Goal: Transaction & Acquisition: Purchase product/service

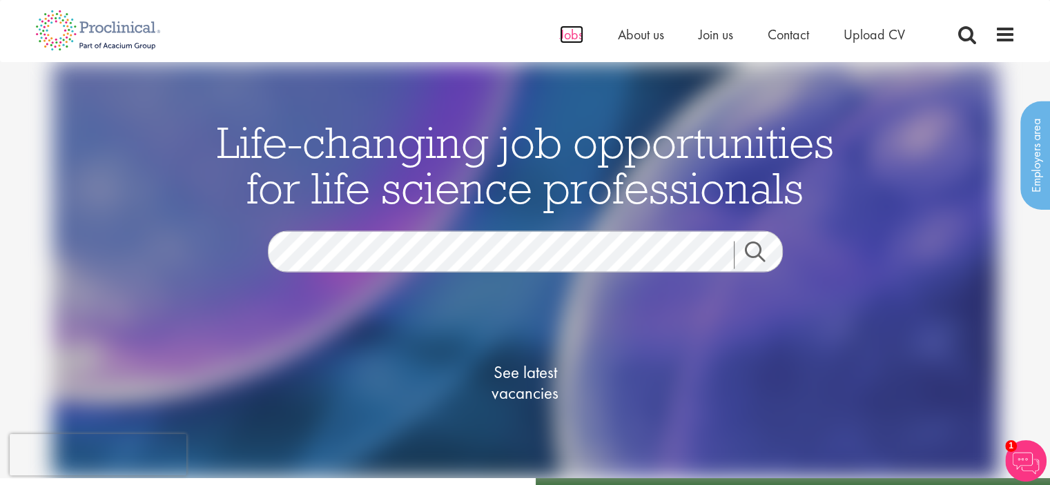
click at [569, 35] on span "Jobs" at bounding box center [571, 35] width 23 height 18
click at [582, 32] on ul "Home Jobs About us Join us Contact Upload CV" at bounding box center [750, 34] width 380 height 21
click at [566, 37] on span "Jobs" at bounding box center [571, 35] width 23 height 18
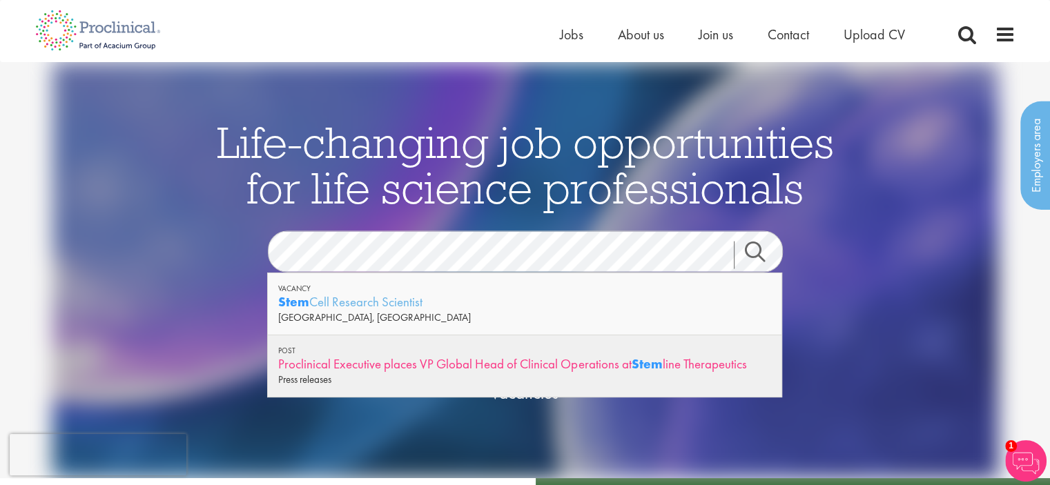
click at [690, 360] on div "Proclinical Executive places VP Global Head of Clinical Operations at Stem line…" at bounding box center [524, 363] width 493 height 17
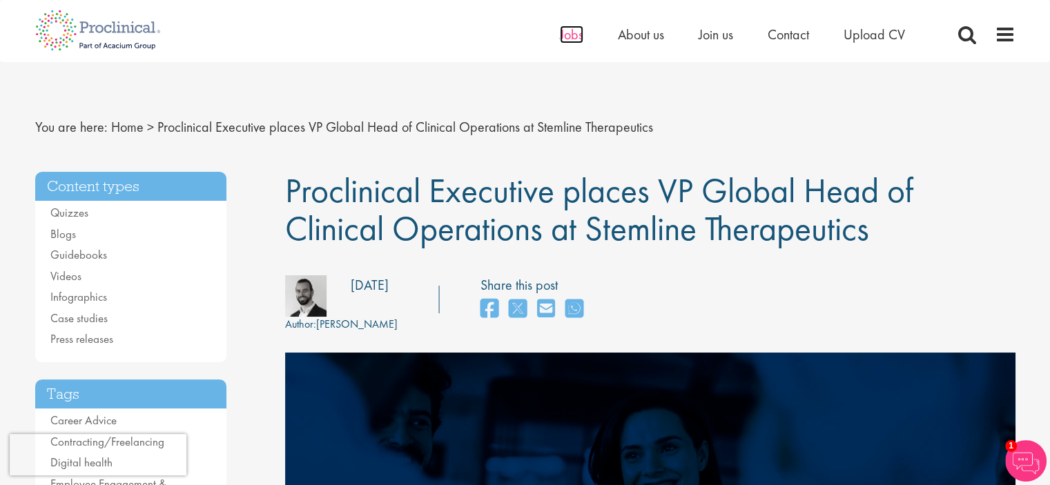
click at [569, 35] on span "Jobs" at bounding box center [571, 35] width 23 height 18
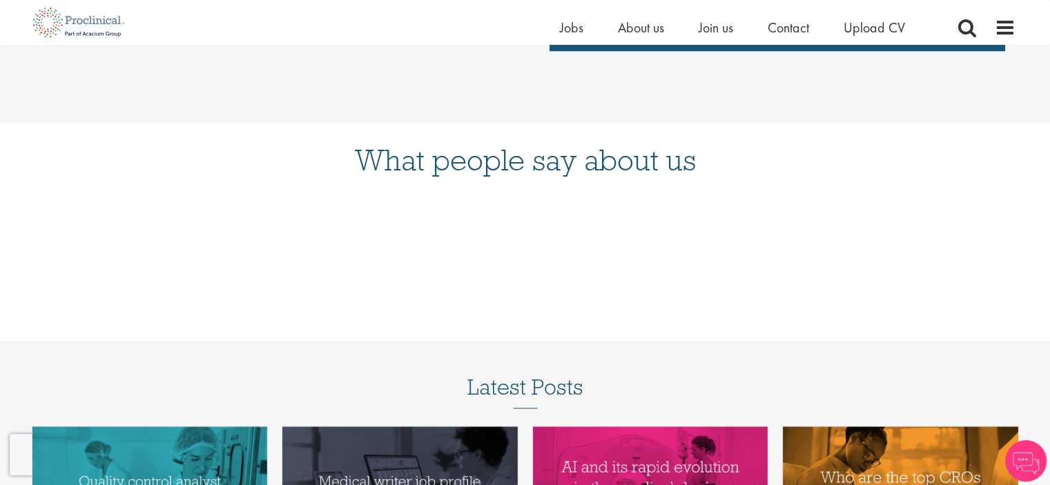
scroll to position [685, 0]
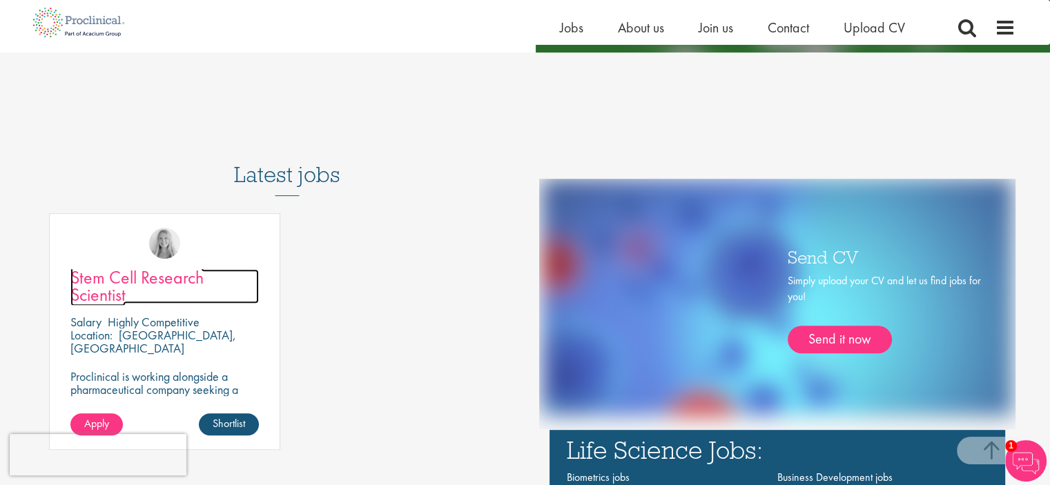
click at [92, 286] on span "Stem Cell Research Scientist" at bounding box center [136, 286] width 133 height 41
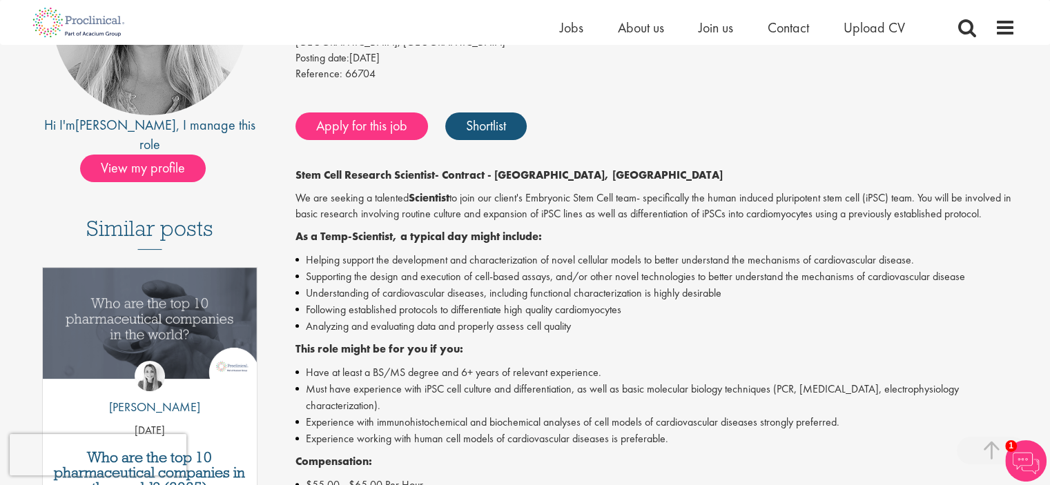
scroll to position [232, 0]
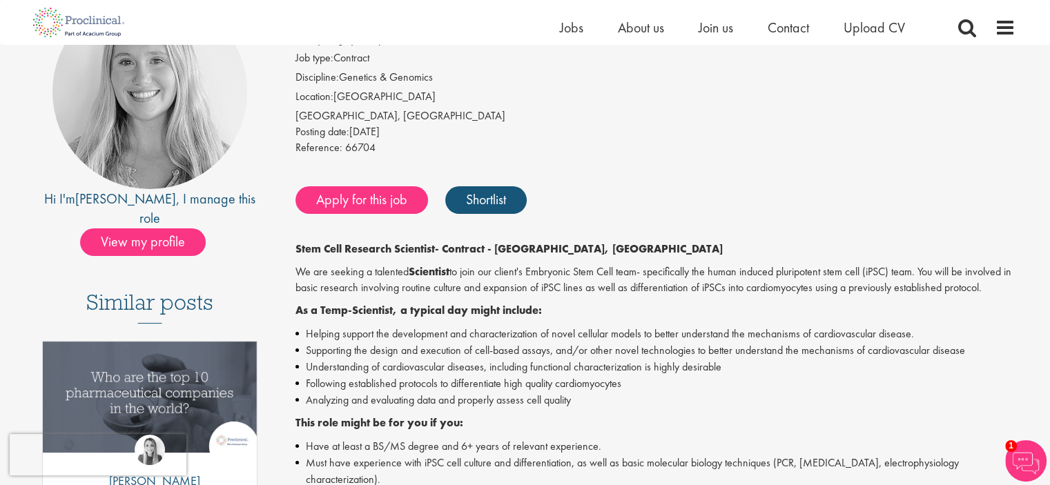
drag, startPoint x: 1059, startPoint y: 57, endPoint x: 1025, endPoint y: 187, distance: 134.3
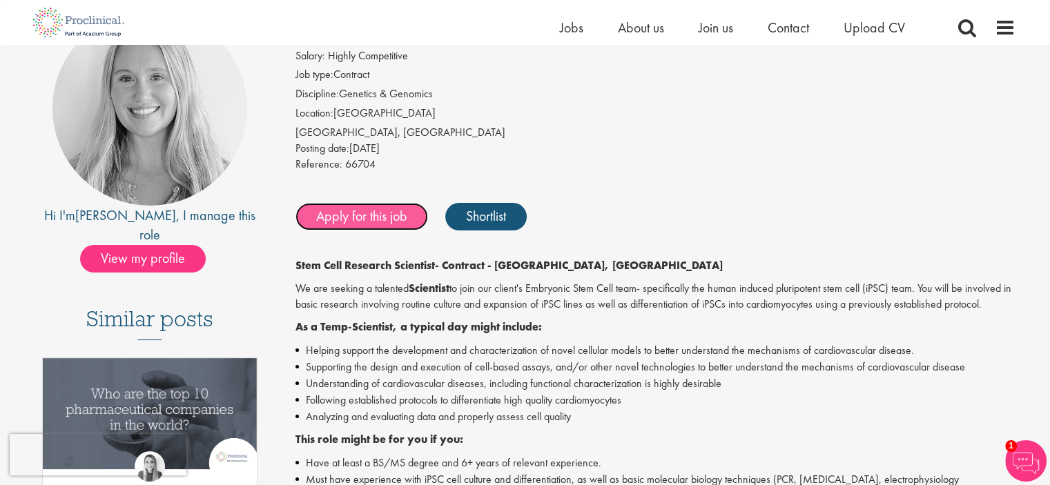
click at [335, 221] on link "Apply for this job" at bounding box center [361, 217] width 133 height 28
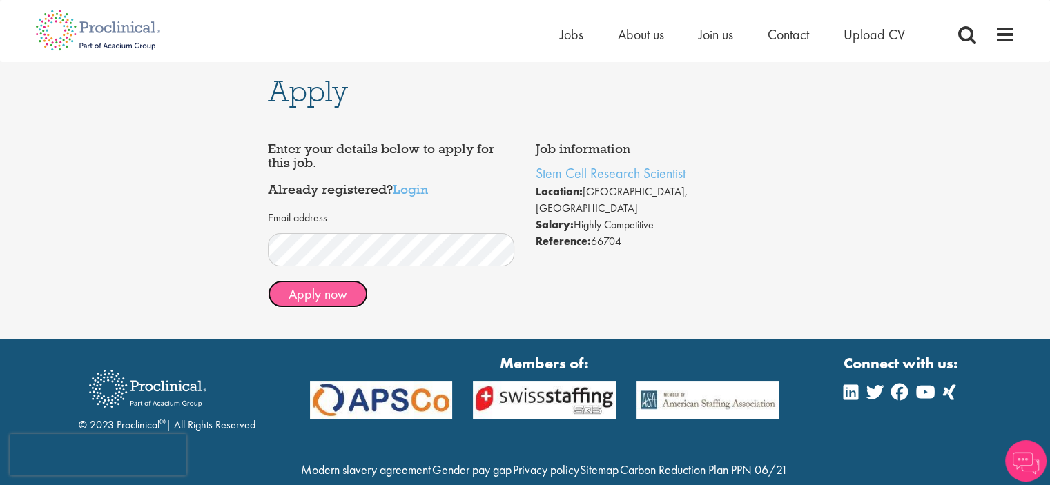
click at [306, 306] on button "Apply now" at bounding box center [318, 294] width 100 height 28
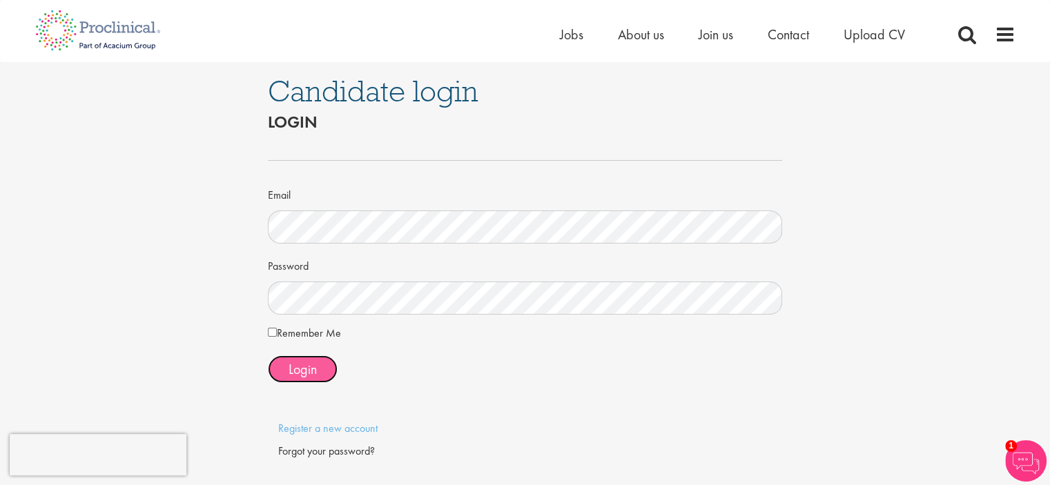
click at [307, 375] on span "Login" at bounding box center [303, 369] width 28 height 18
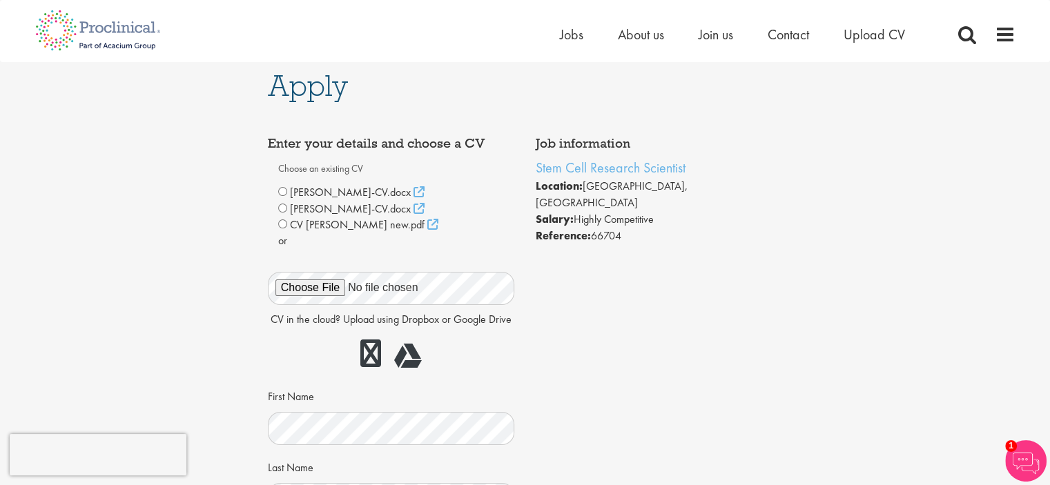
scroll to position [1, 0]
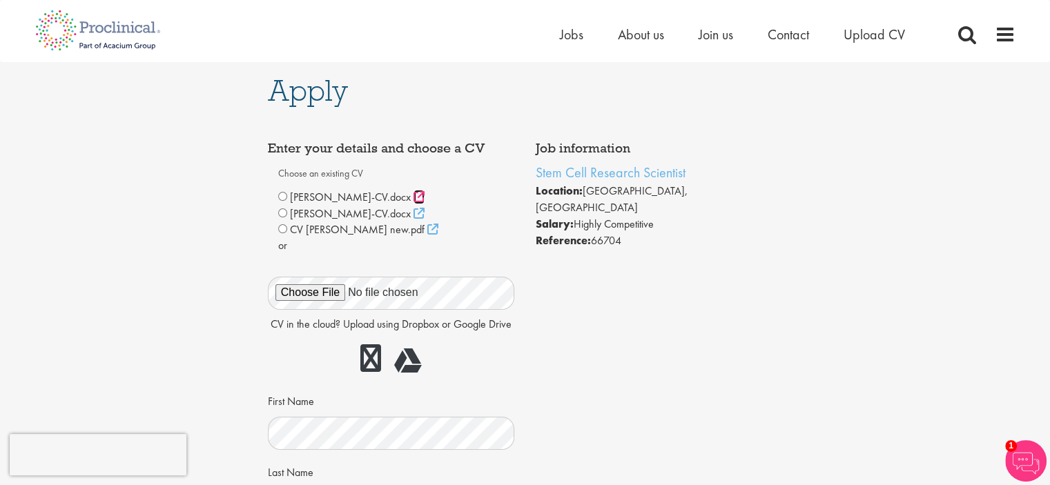
click at [424, 196] on icon at bounding box center [418, 196] width 11 height 11
click at [97, 30] on img at bounding box center [98, 30] width 146 height 61
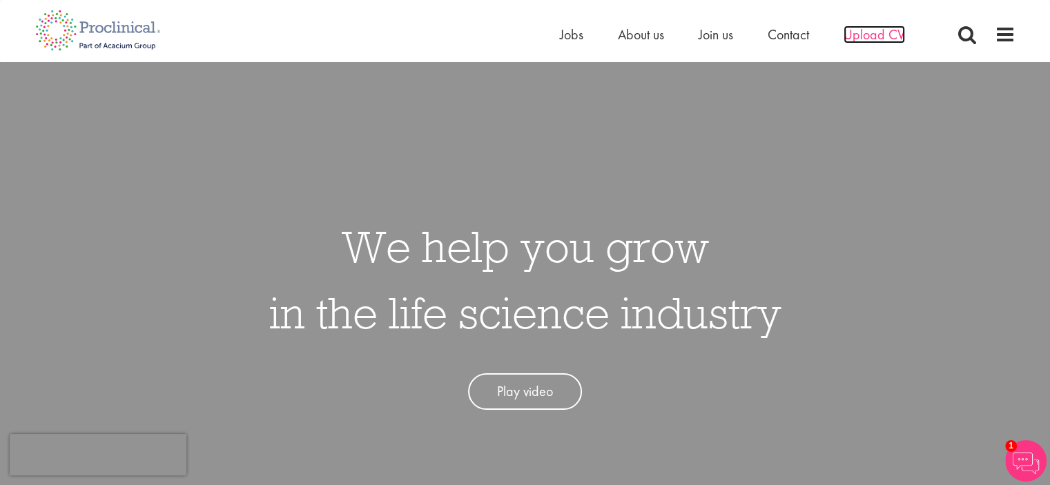
click at [877, 41] on span "Upload CV" at bounding box center [873, 35] width 61 height 18
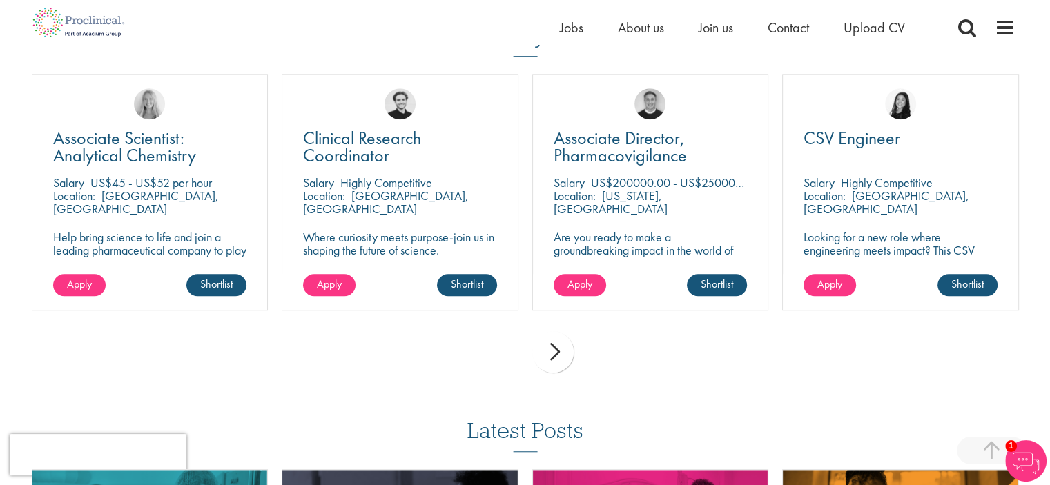
scroll to position [979, 0]
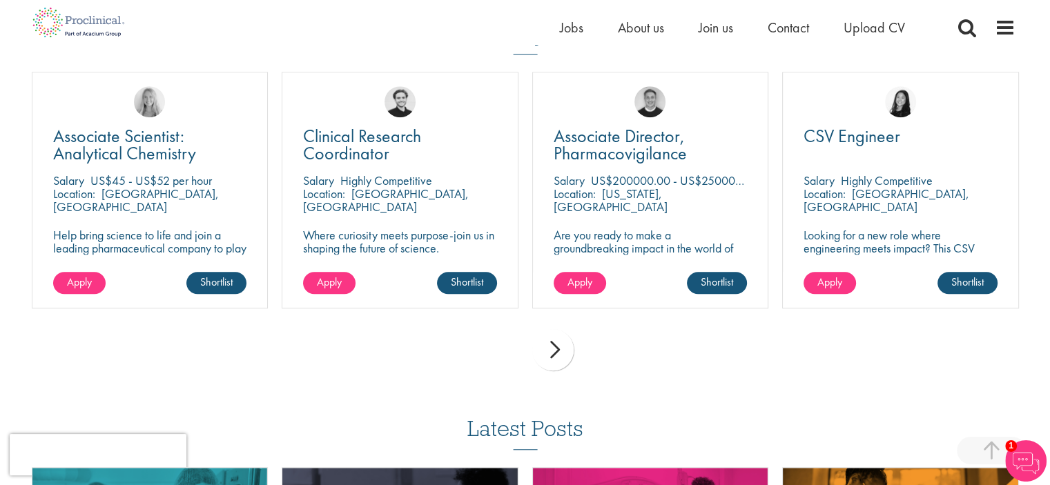
click at [563, 351] on div "next" at bounding box center [552, 349] width 41 height 41
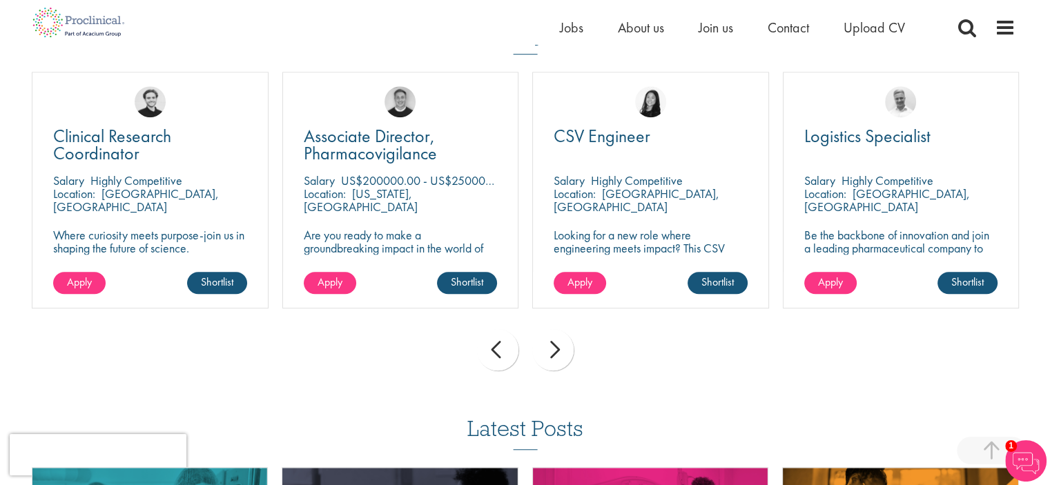
click at [549, 355] on div "next" at bounding box center [552, 349] width 41 height 41
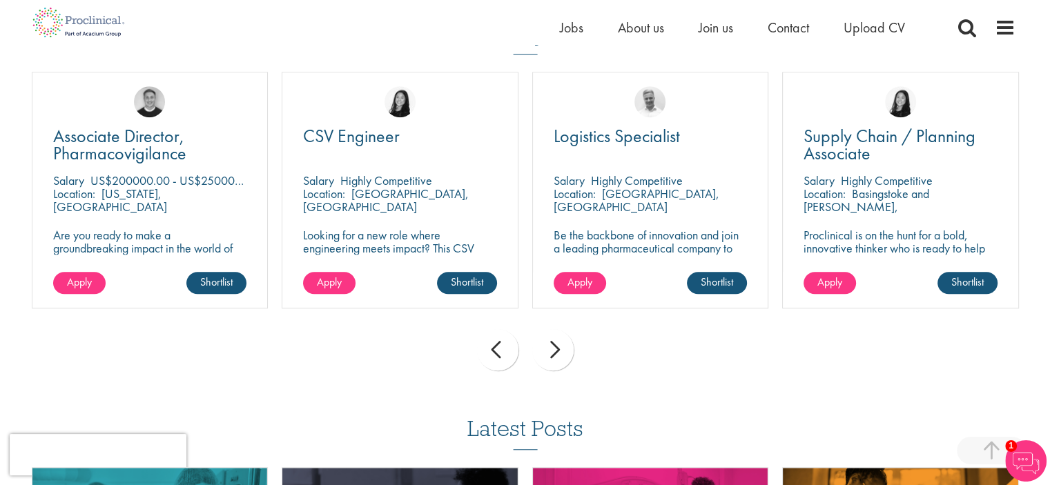
click at [549, 355] on div "next" at bounding box center [552, 349] width 41 height 41
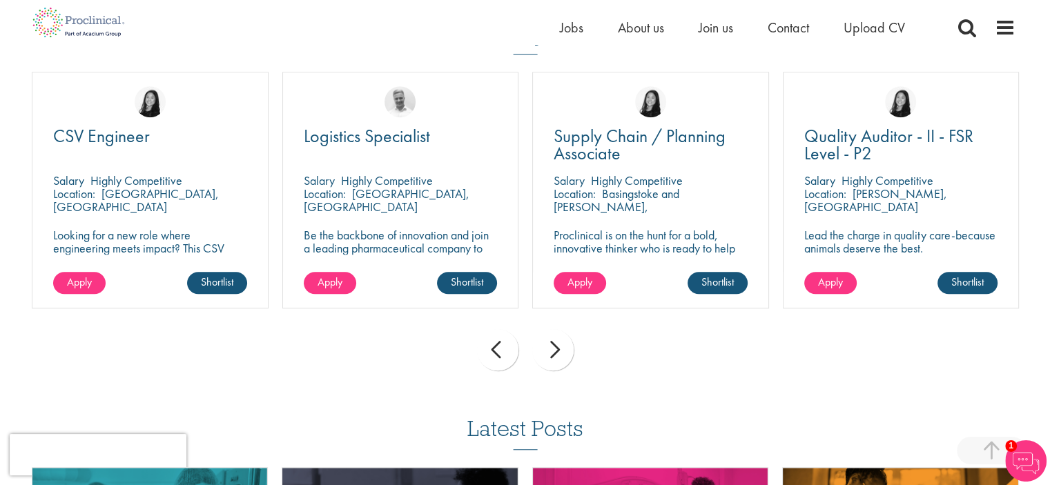
click at [549, 355] on div "next" at bounding box center [552, 349] width 41 height 41
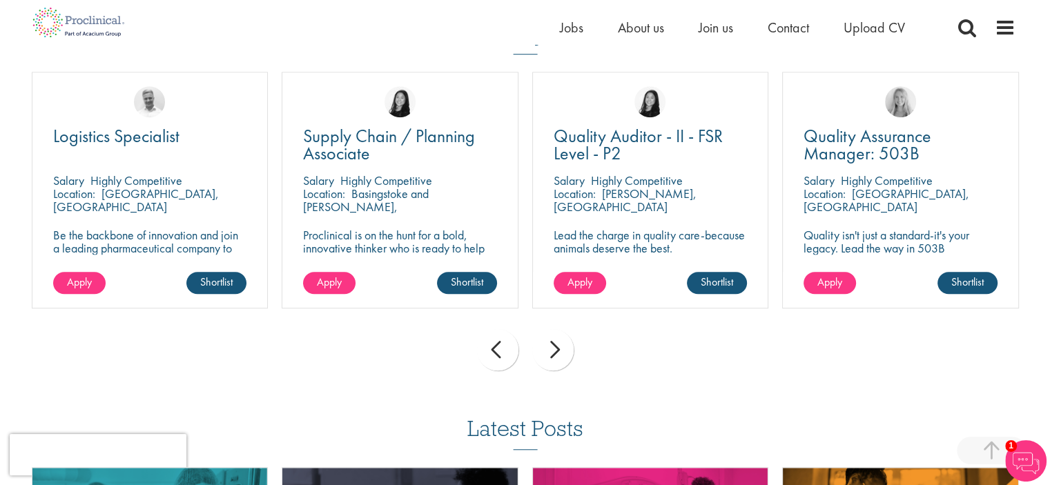
click at [549, 355] on div "next" at bounding box center [552, 349] width 41 height 41
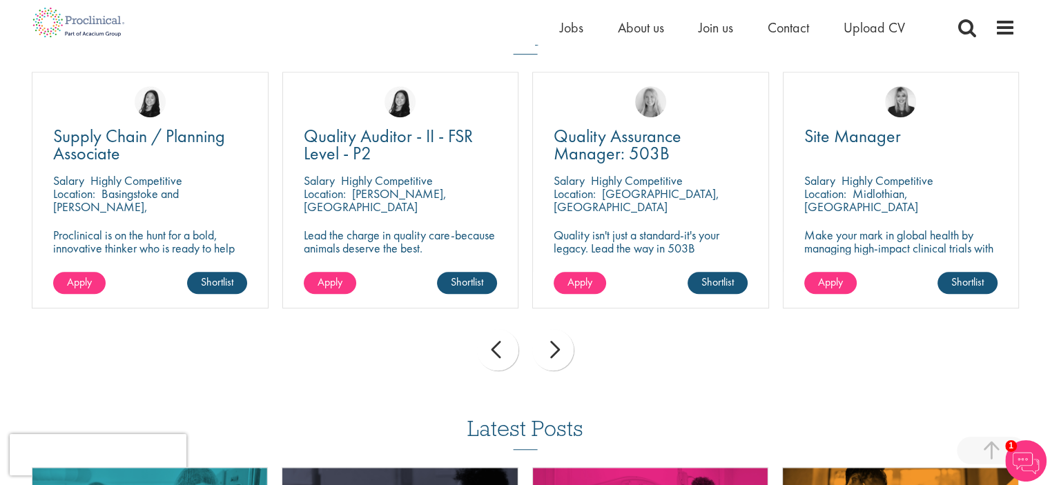
click at [549, 355] on div "next" at bounding box center [552, 349] width 41 height 41
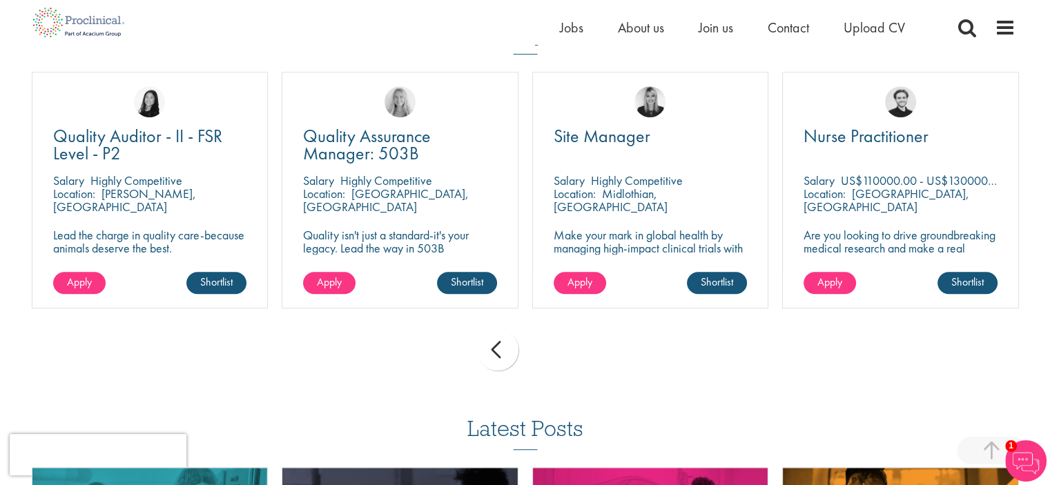
click at [549, 355] on div "prev next" at bounding box center [525, 352] width 1001 height 60
click at [498, 353] on div "prev" at bounding box center [497, 349] width 41 height 41
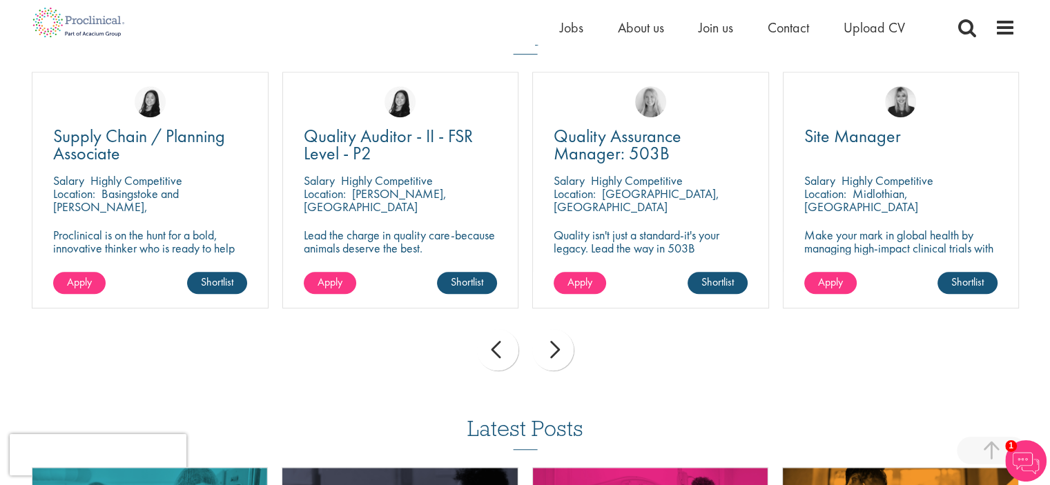
click at [498, 353] on div "prev" at bounding box center [497, 349] width 41 height 41
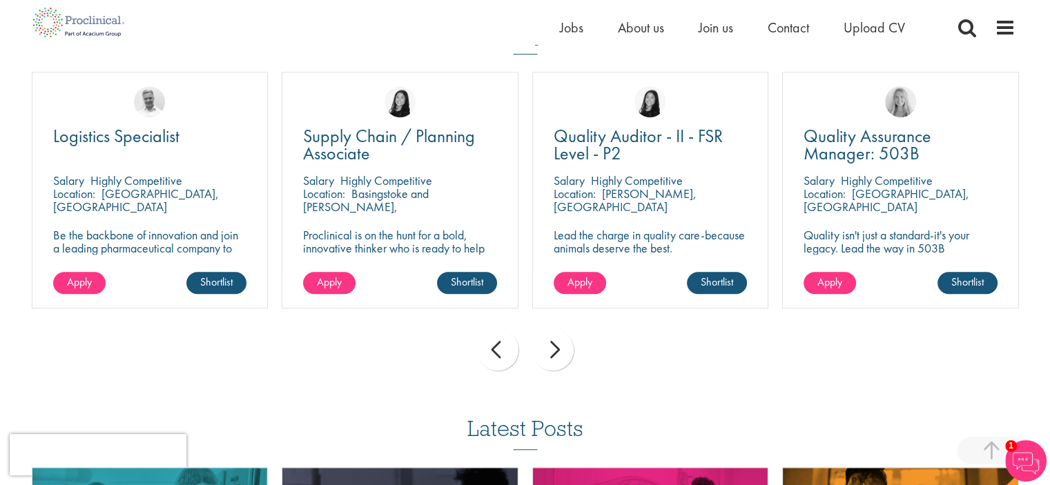
click at [498, 353] on div "prev" at bounding box center [497, 349] width 41 height 41
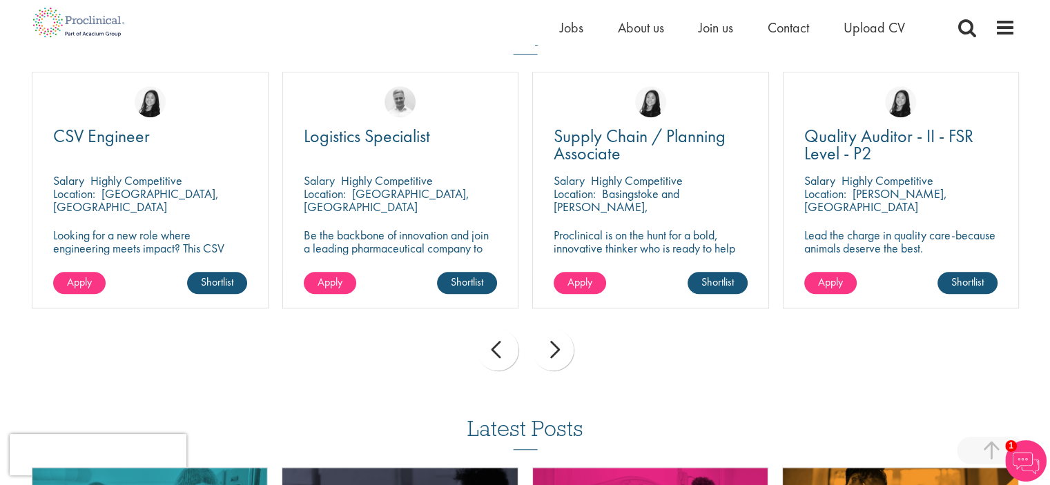
click at [498, 353] on div "prev" at bounding box center [497, 349] width 41 height 41
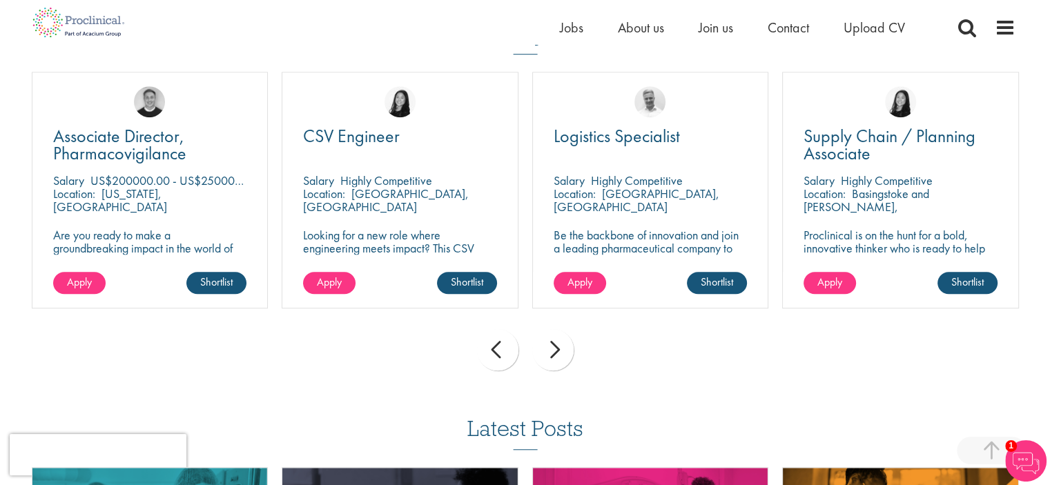
click at [498, 353] on div "prev" at bounding box center [497, 349] width 41 height 41
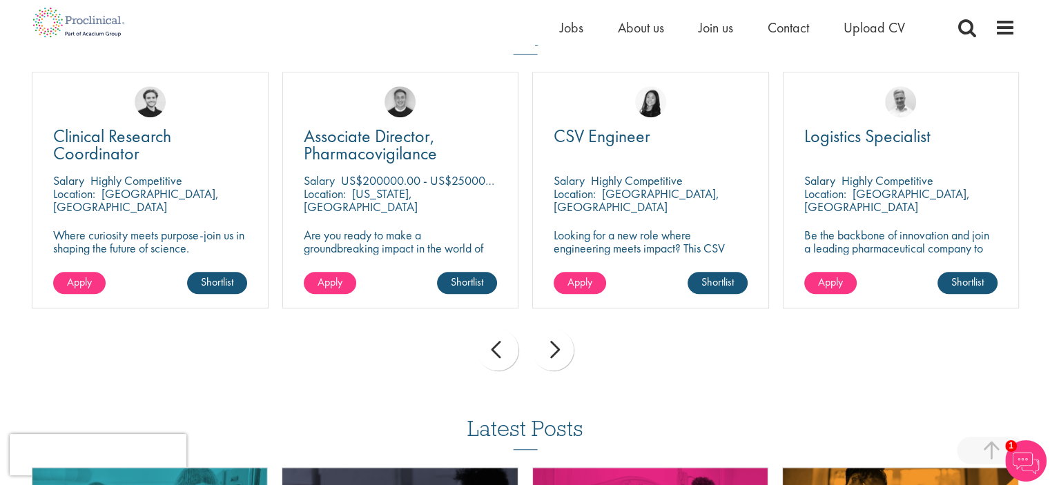
click at [498, 353] on div "prev" at bounding box center [497, 349] width 41 height 41
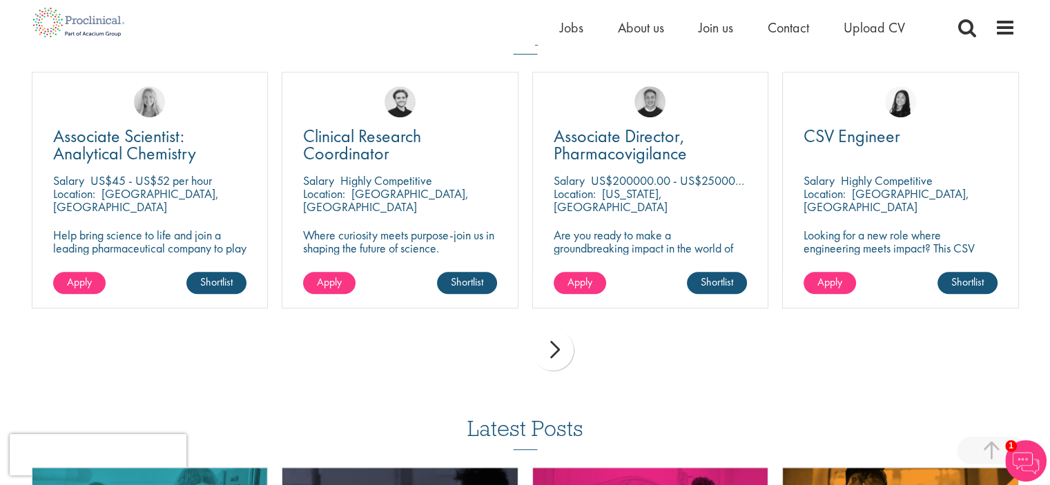
click at [498, 353] on div "prev next" at bounding box center [525, 352] width 1001 height 60
click at [363, 133] on span "Clinical Research Coordinator" at bounding box center [362, 144] width 118 height 41
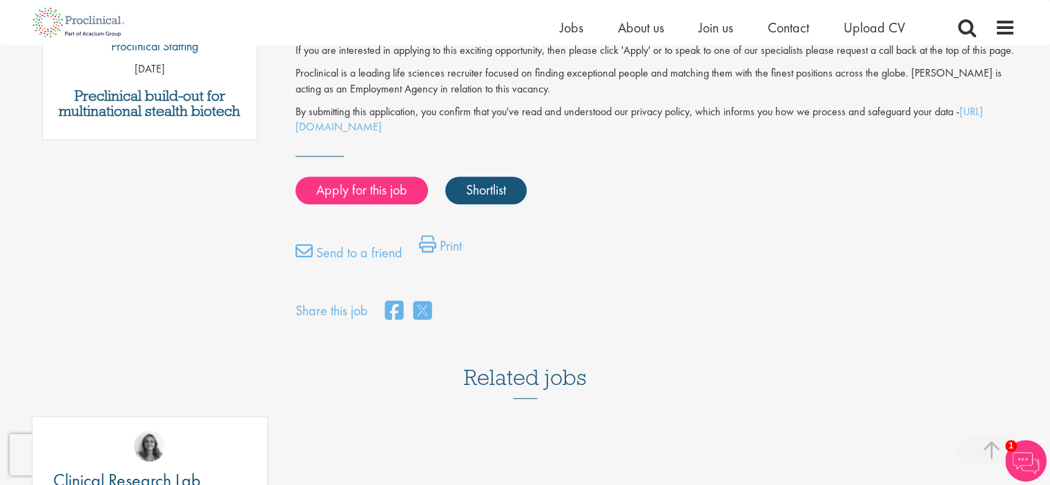
scroll to position [848, 0]
